Goal: Task Accomplishment & Management: Manage account settings

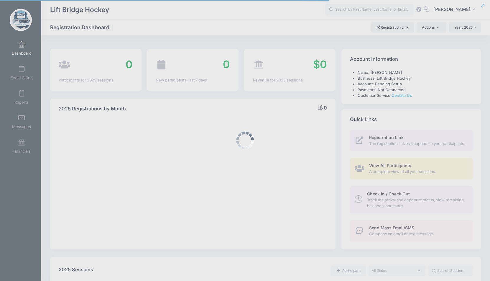
select select
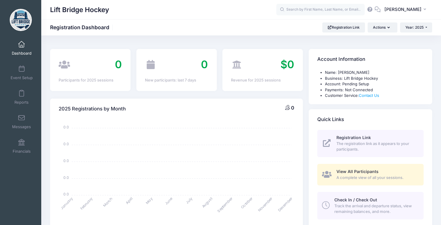
click at [92, 11] on h1 "Lift Bridge Hockey" at bounding box center [79, 10] width 59 height 14
click at [146, 16] on div "Lift Bridge Hockey" at bounding box center [163, 10] width 226 height 14
click at [411, 10] on span "[PERSON_NAME]" at bounding box center [403, 9] width 37 height 6
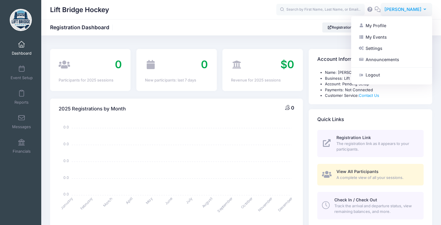
click at [411, 10] on span "[PERSON_NAME]" at bounding box center [403, 9] width 37 height 6
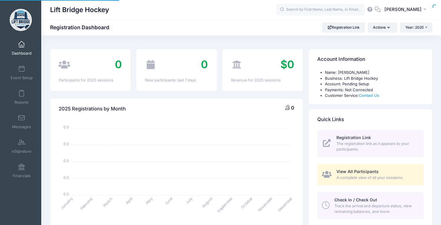
select select
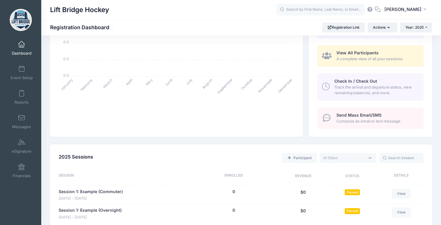
scroll to position [162, 0]
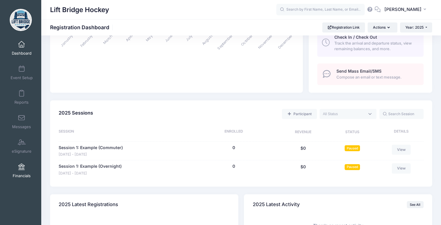
click at [26, 176] on span "Financials" at bounding box center [22, 175] width 18 height 5
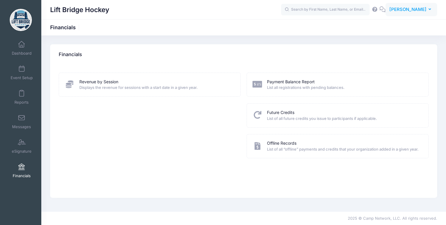
click at [421, 12] on span "[PERSON_NAME]" at bounding box center [407, 9] width 37 height 6
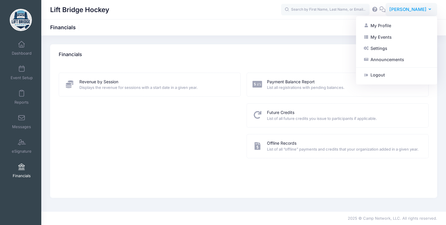
click at [421, 12] on span "[PERSON_NAME]" at bounding box center [407, 9] width 37 height 6
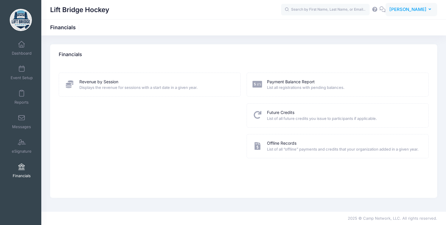
click at [421, 12] on span "[PERSON_NAME]" at bounding box center [407, 9] width 37 height 6
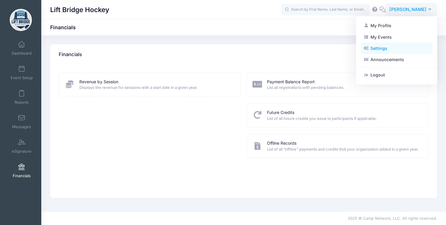
click at [401, 46] on link "Settings" at bounding box center [397, 48] width 72 height 11
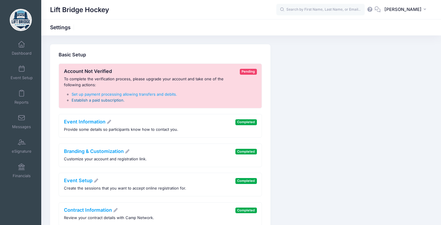
click at [112, 98] on link "Establish a paid subscription." at bounding box center [98, 100] width 53 height 5
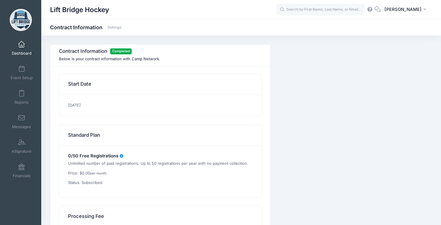
click at [27, 51] on span "Dashboard" at bounding box center [22, 53] width 20 height 5
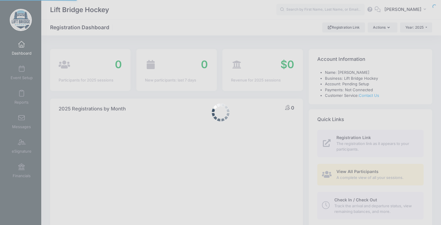
select select
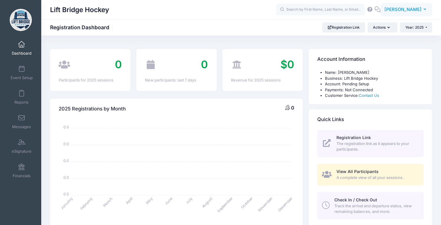
click at [421, 10] on span "[PERSON_NAME]" at bounding box center [403, 9] width 37 height 6
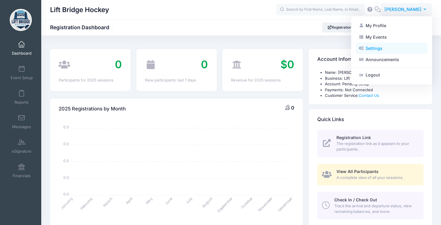
click at [389, 47] on link "Settings" at bounding box center [392, 48] width 72 height 11
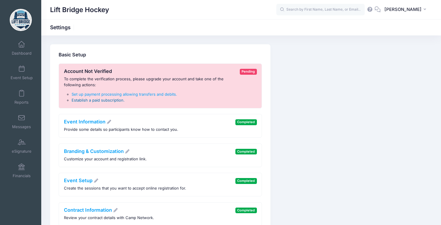
click at [117, 101] on link "Establish a paid subscription." at bounding box center [98, 100] width 53 height 5
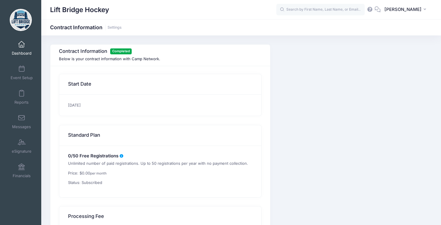
click at [20, 51] on span "Dashboard" at bounding box center [22, 53] width 20 height 5
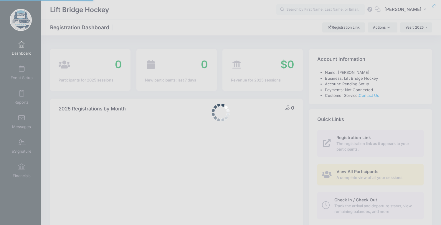
select select
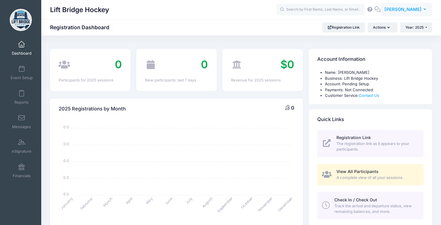
click at [420, 8] on span "[PERSON_NAME]" at bounding box center [403, 9] width 37 height 6
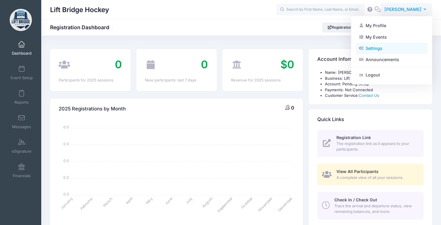
click at [388, 49] on link "Settings" at bounding box center [392, 48] width 72 height 11
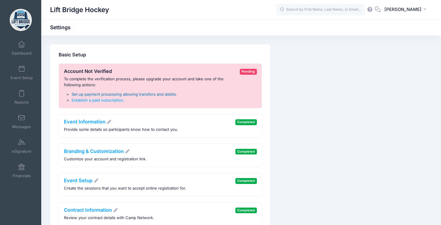
click at [83, 93] on link "Set up payment processing allowing transfers and debits." at bounding box center [125, 94] width 106 height 5
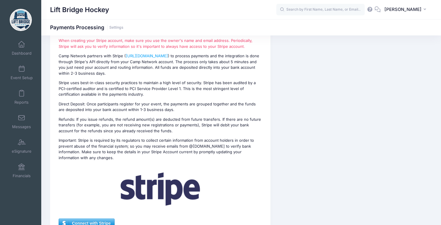
scroll to position [85, 0]
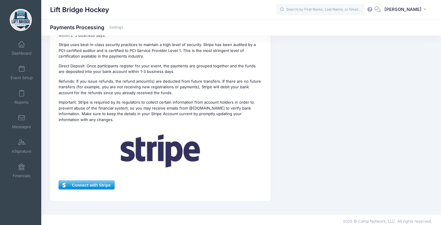
click at [101, 180] on span "Connect with Stripe" at bounding box center [86, 184] width 55 height 9
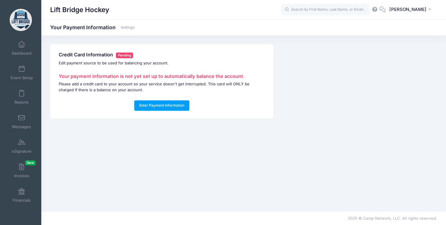
click at [109, 57] on h4 "Credit Card Information Pending" at bounding box center [162, 55] width 206 height 6
click at [165, 109] on button "Enter Payment Information" at bounding box center [161, 105] width 55 height 10
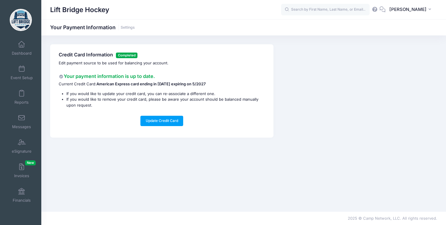
click at [144, 63] on p "Edit payment source to be used for balancing your account." at bounding box center [162, 63] width 206 height 6
click at [138, 82] on strong "American Express card ending in 1003 expiring on 5/2027" at bounding box center [150, 83] width 109 height 5
click at [131, 90] on div "Credit Card Information Completed Edit payment source to be used for balancing …" at bounding box center [161, 90] width 223 height 93
click at [25, 173] on span "Invoices New" at bounding box center [21, 175] width 15 height 5
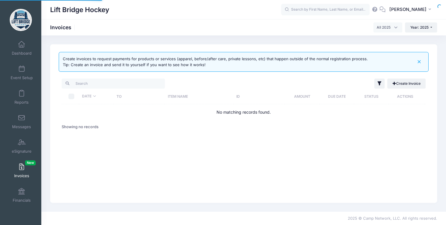
select select
click at [27, 52] on span "Dashboard" at bounding box center [22, 53] width 20 height 5
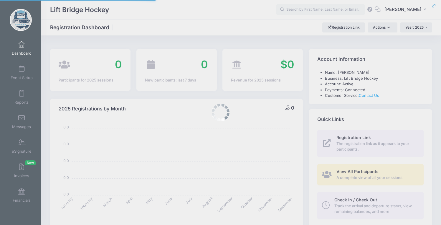
select select
